Goal: Task Accomplishment & Management: Use online tool/utility

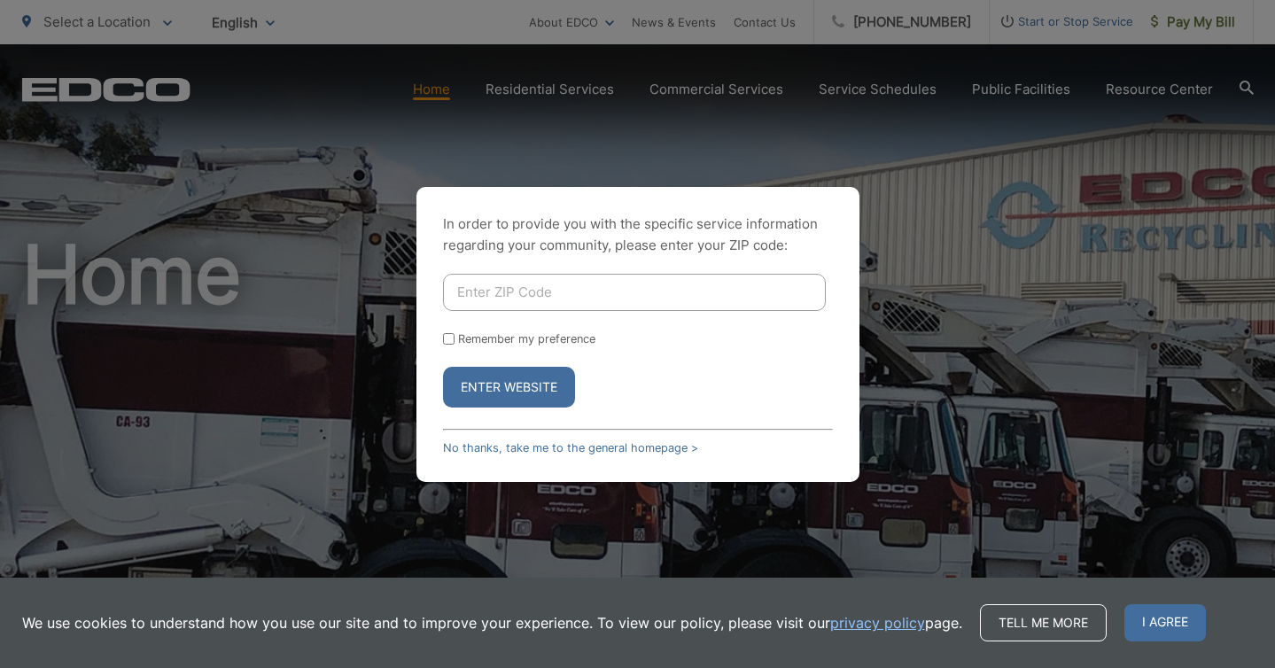
click at [475, 293] on input "Enter ZIP Code" at bounding box center [634, 292] width 383 height 37
type input "90638"
click at [548, 445] on link "No thanks, take me to the general homepage >" at bounding box center [570, 447] width 255 height 13
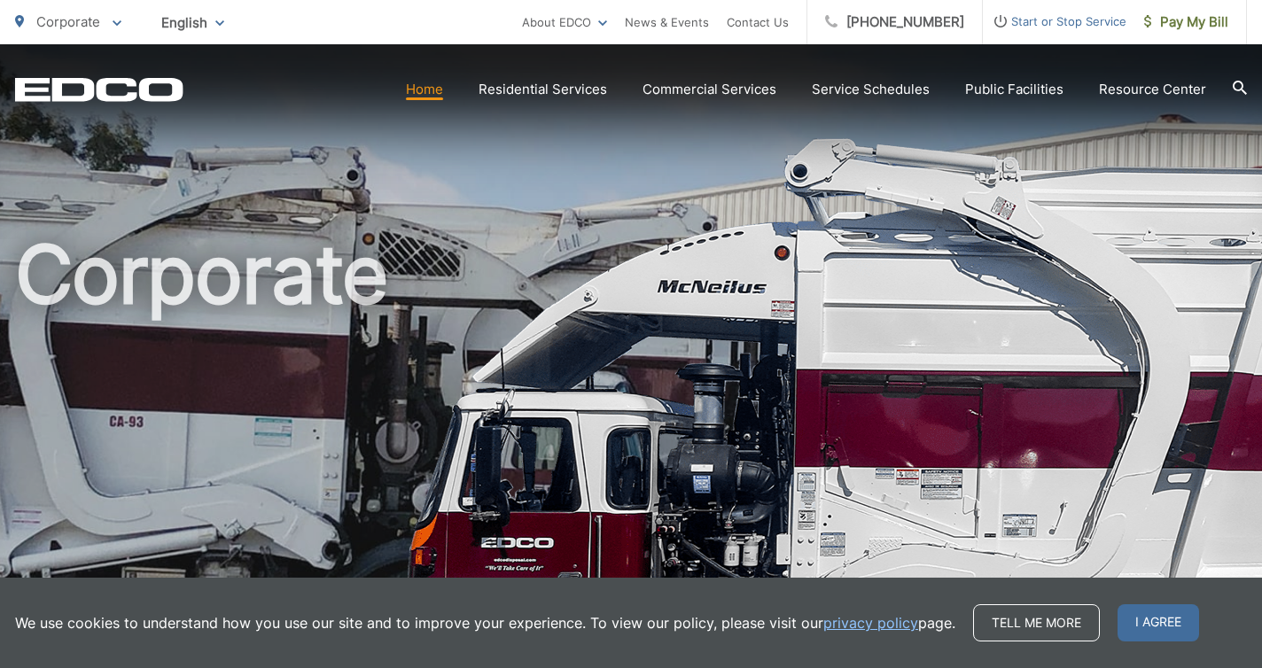
click at [113, 21] on icon at bounding box center [117, 23] width 9 height 6
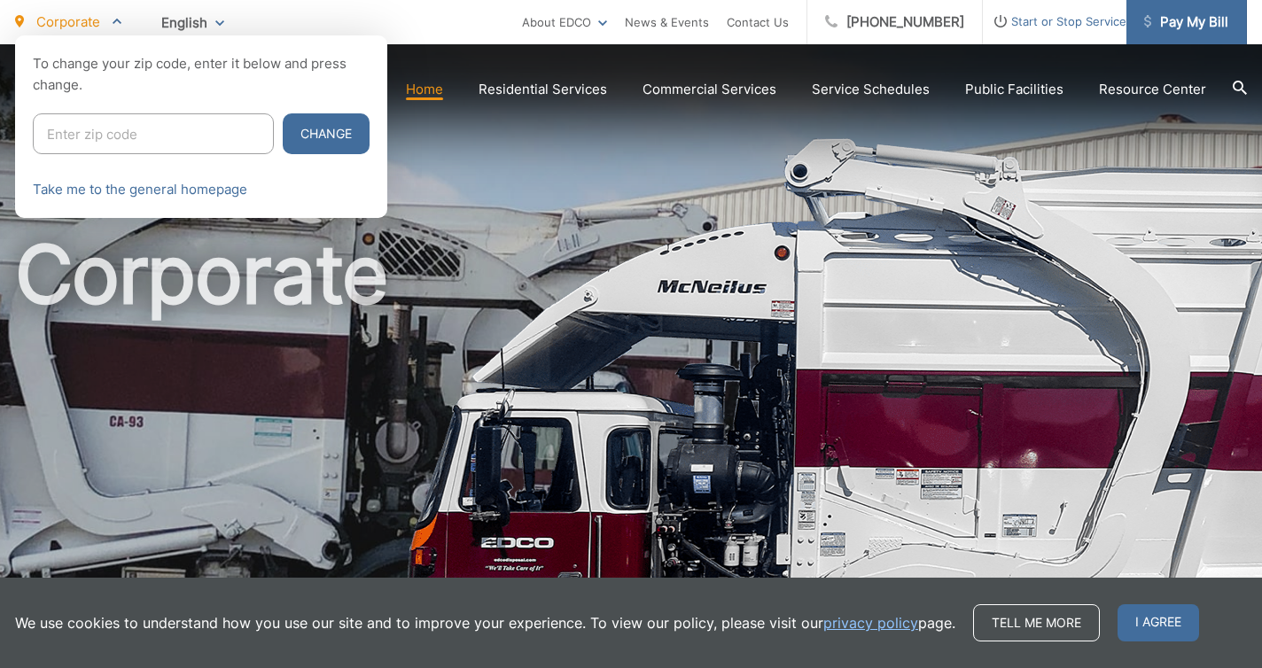
click at [1212, 24] on span "Pay My Bill" at bounding box center [1186, 22] width 84 height 21
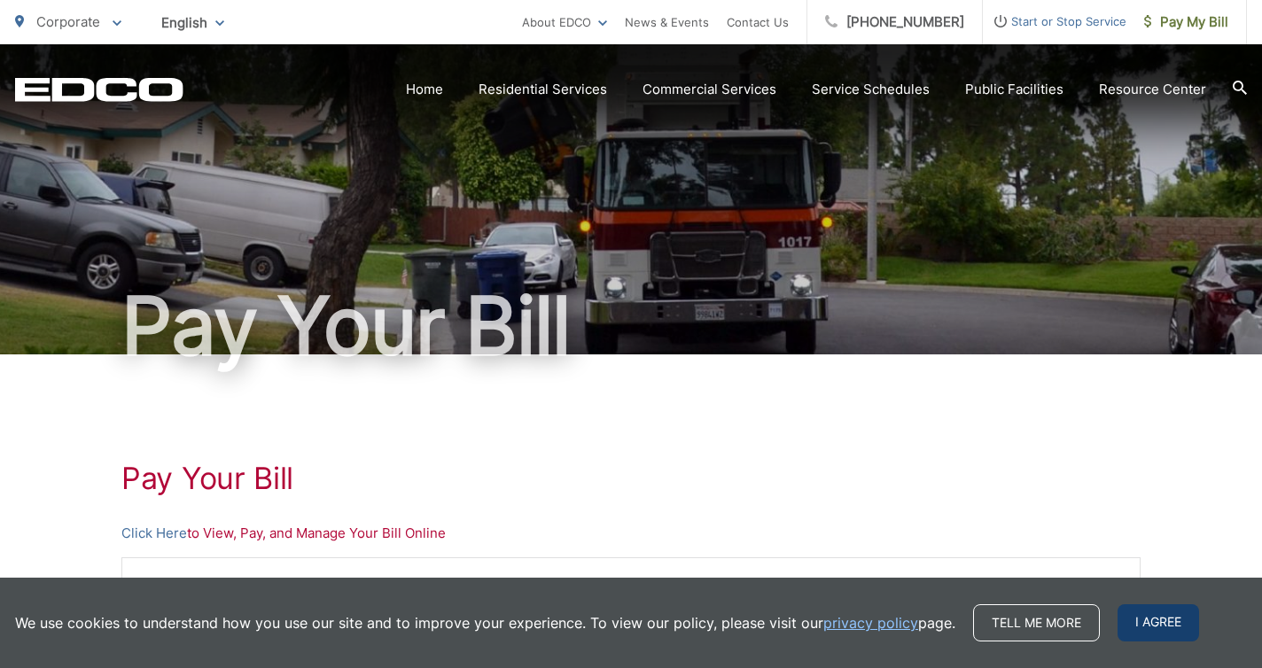
click at [1134, 631] on span "I agree" at bounding box center [1159, 622] width 82 height 37
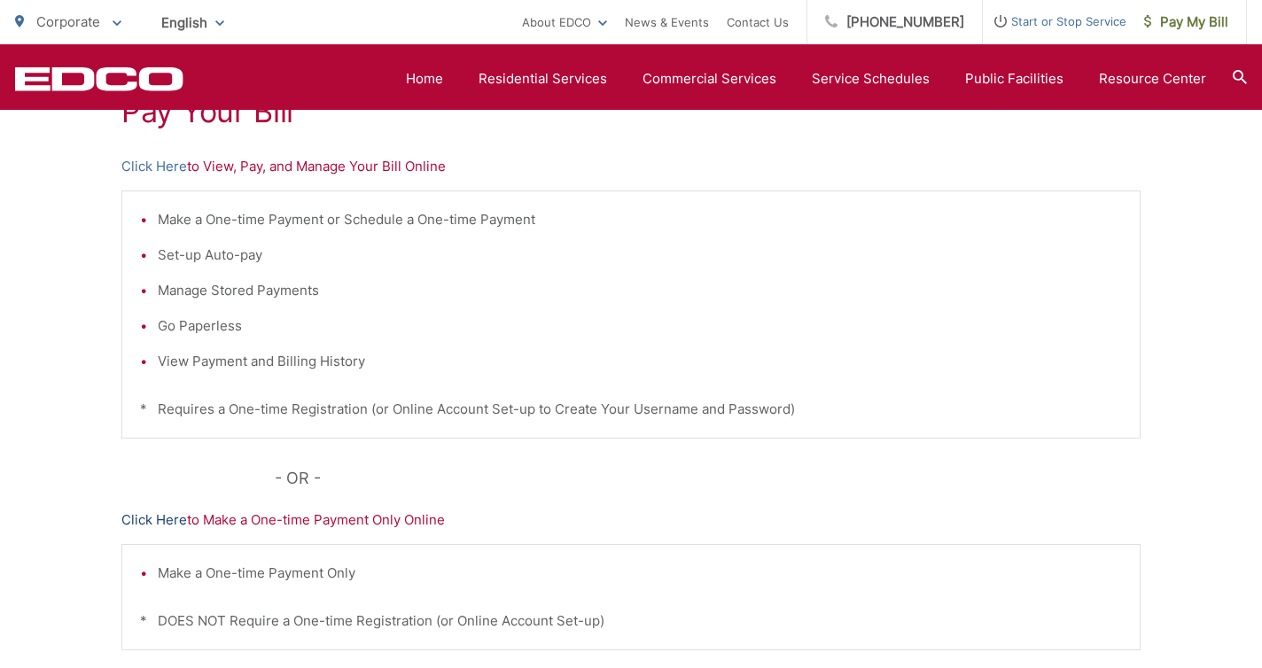
scroll to position [366, 0]
click at [158, 165] on link "Click Here" at bounding box center [154, 167] width 66 height 21
